Goal: Book appointment/travel/reservation

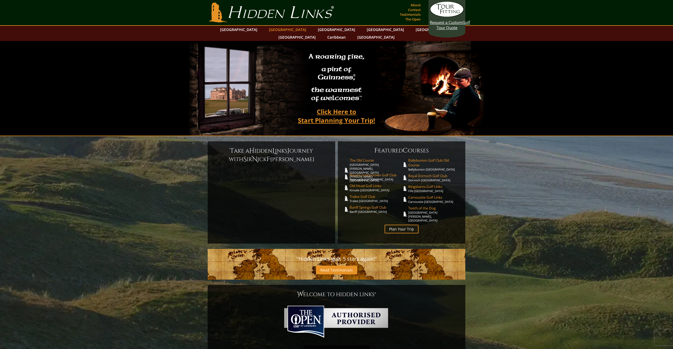
click at [276, 30] on link "[GEOGRAPHIC_DATA]" at bounding box center [287, 30] width 43 height 8
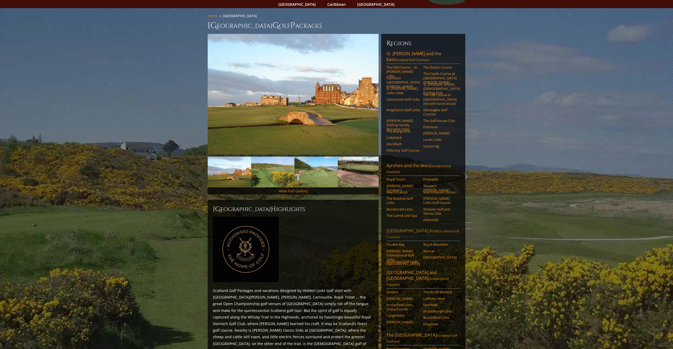
scroll to position [32, 0]
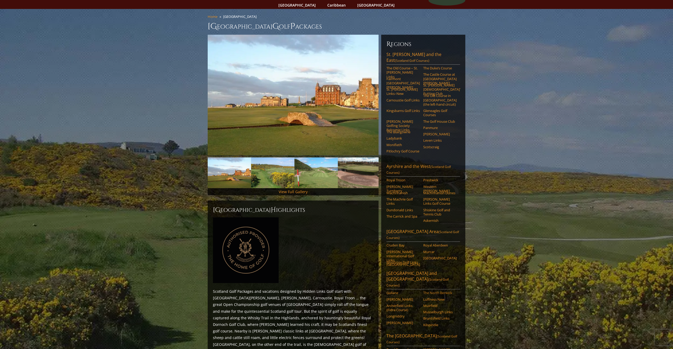
click at [443, 291] on link "The North Berwick" at bounding box center [439, 293] width 33 height 4
